Goal: Task Accomplishment & Management: Manage account settings

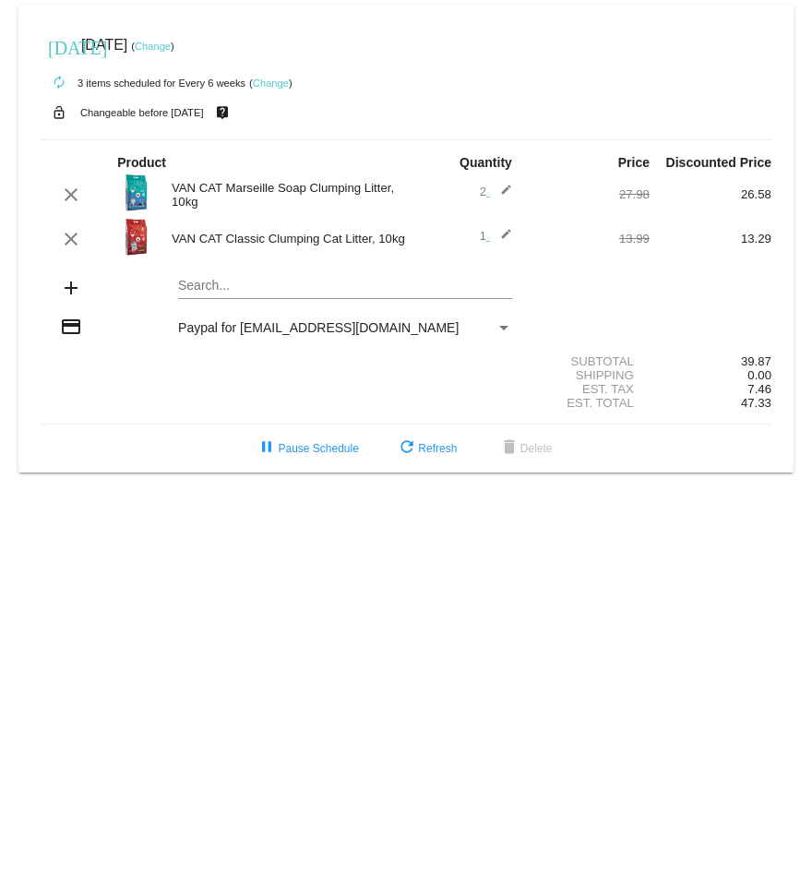
click at [171, 50] on link "Change" at bounding box center [153, 46] width 36 height 11
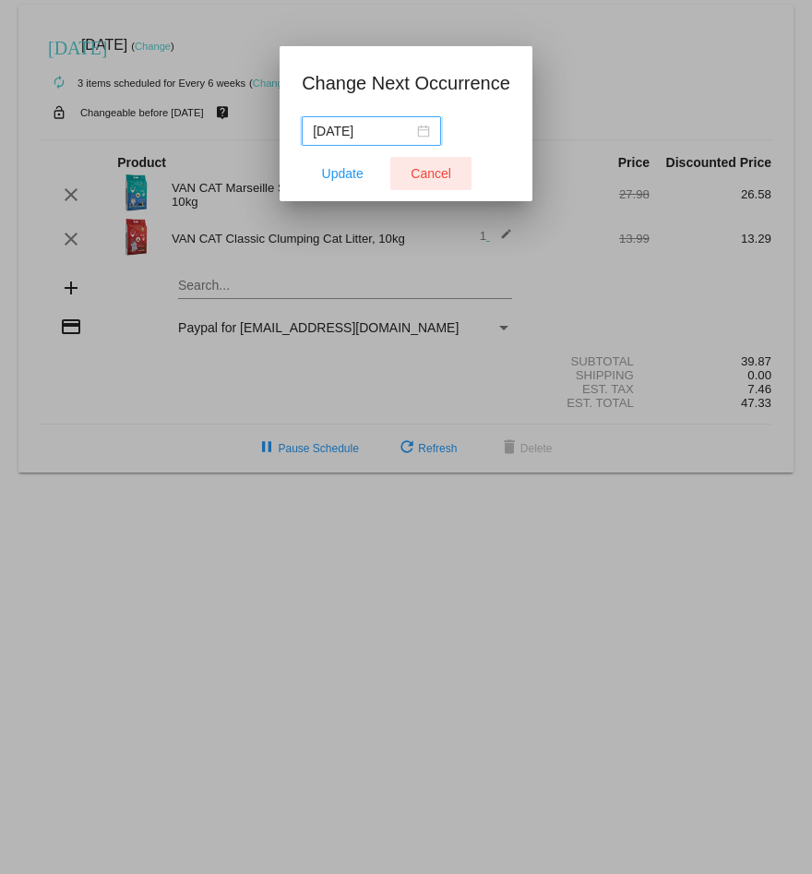
click at [420, 173] on span "Cancel" at bounding box center [431, 173] width 41 height 15
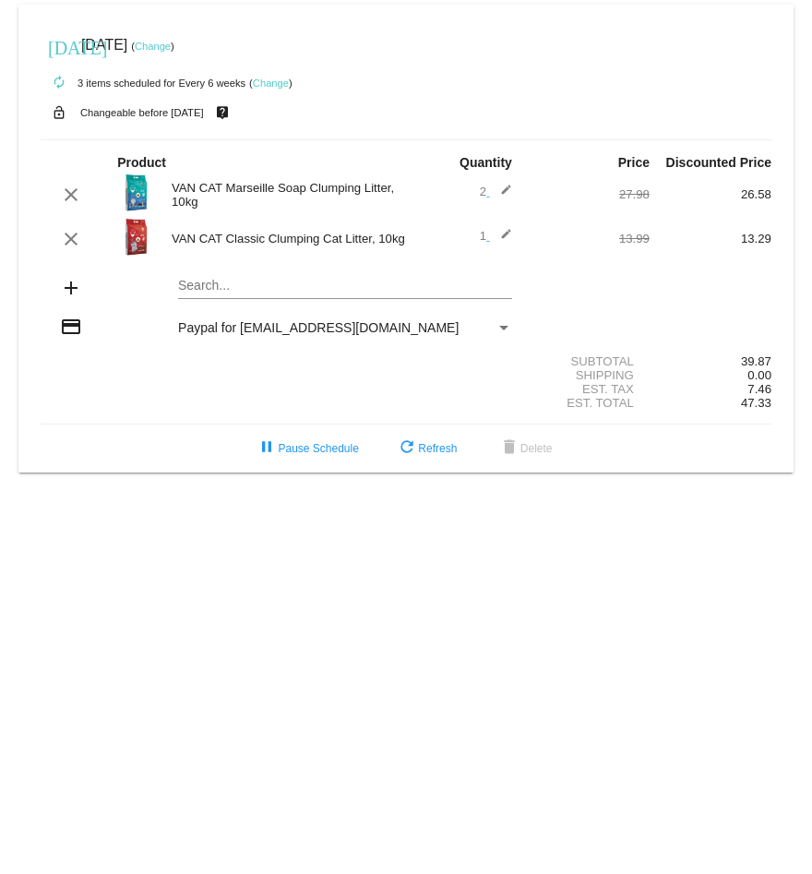
click at [171, 42] on link "Change" at bounding box center [153, 46] width 36 height 11
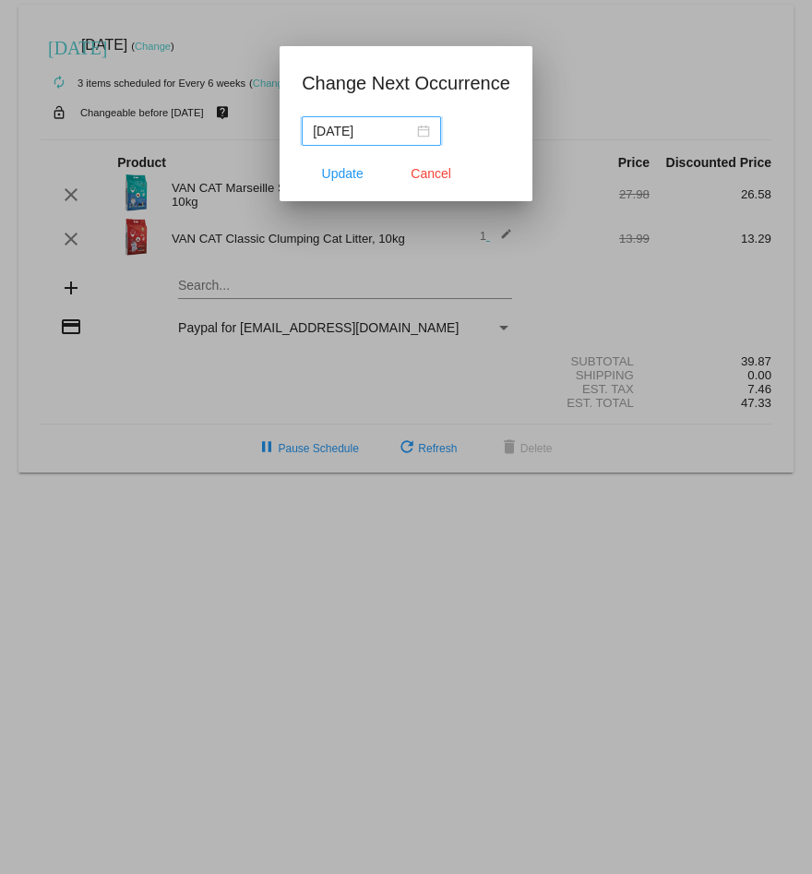
click at [406, 135] on div "[DATE]" at bounding box center [371, 131] width 117 height 20
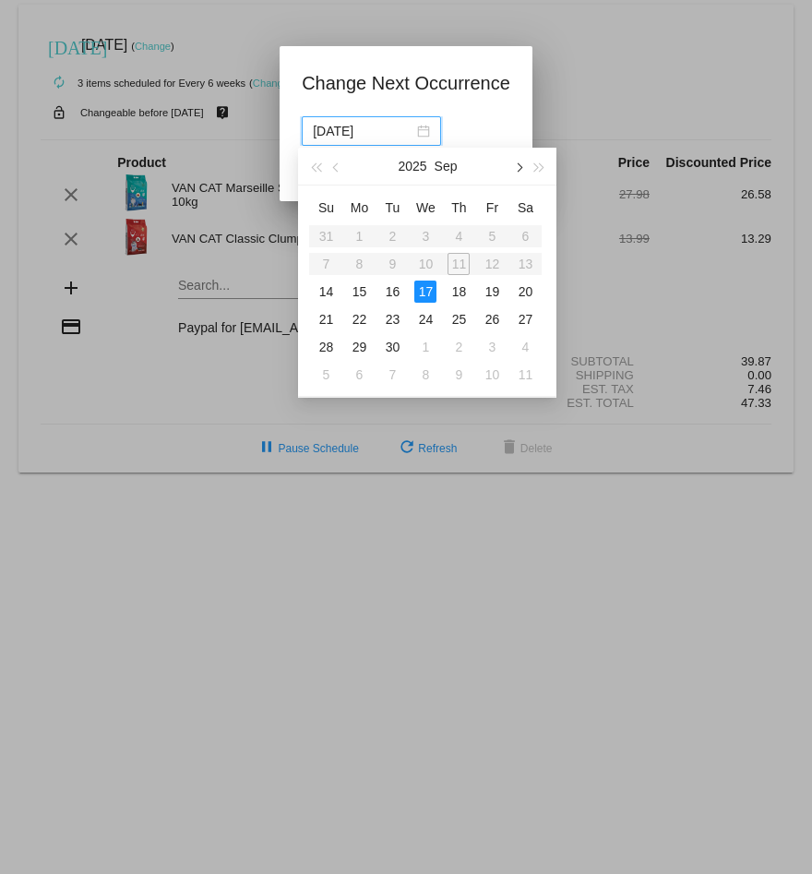
click at [519, 170] on span "button" at bounding box center [518, 167] width 9 height 9
click at [457, 325] on div "23" at bounding box center [458, 319] width 22 height 22
type input "[DATE]"
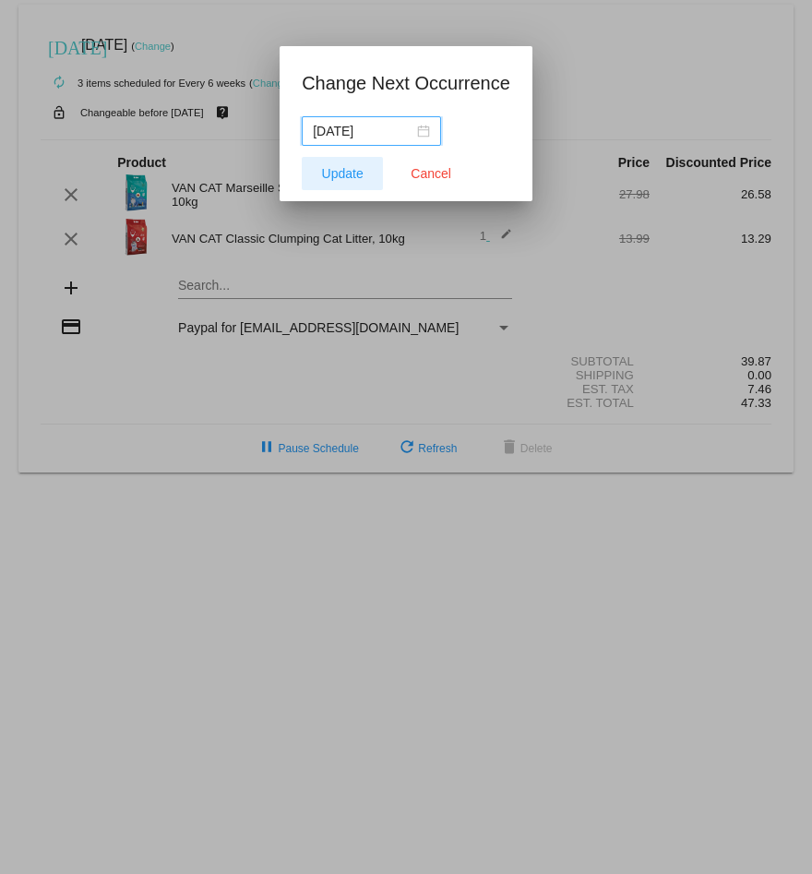
click at [344, 169] on span "Update" at bounding box center [343, 173] width 42 height 15
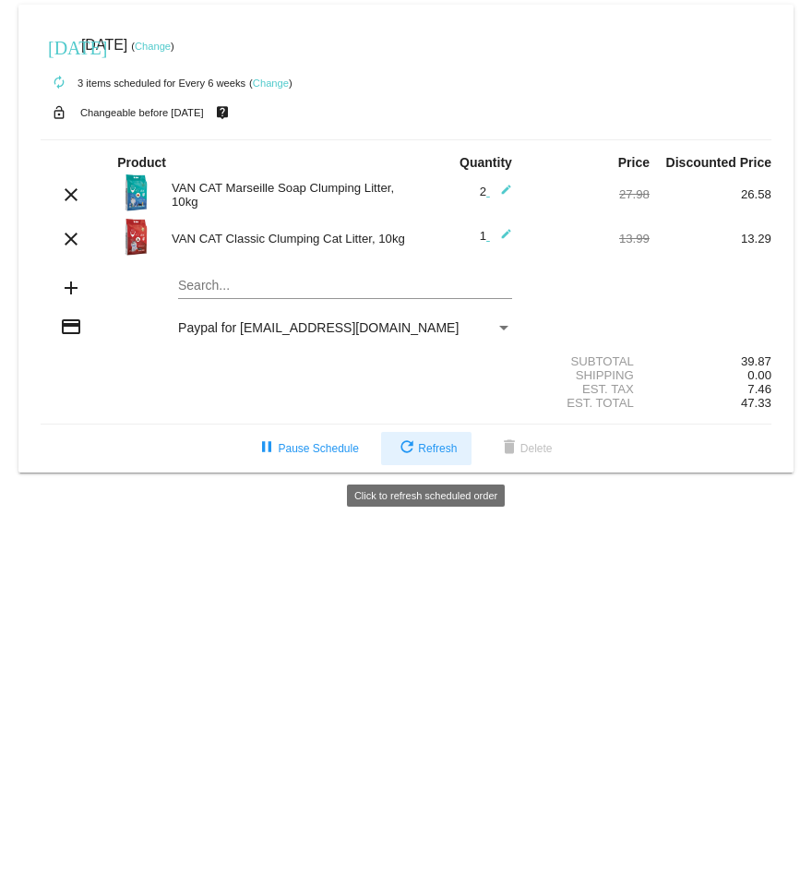
click at [447, 460] on button "refresh Refresh" at bounding box center [426, 448] width 90 height 33
